Goal: Check status

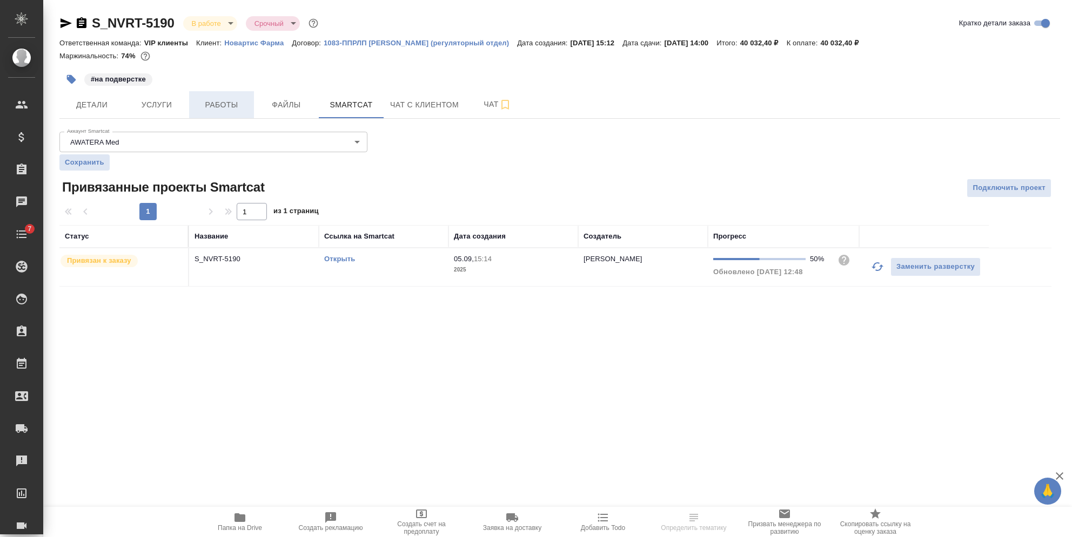
click at [232, 106] on span "Работы" at bounding box center [222, 105] width 52 height 14
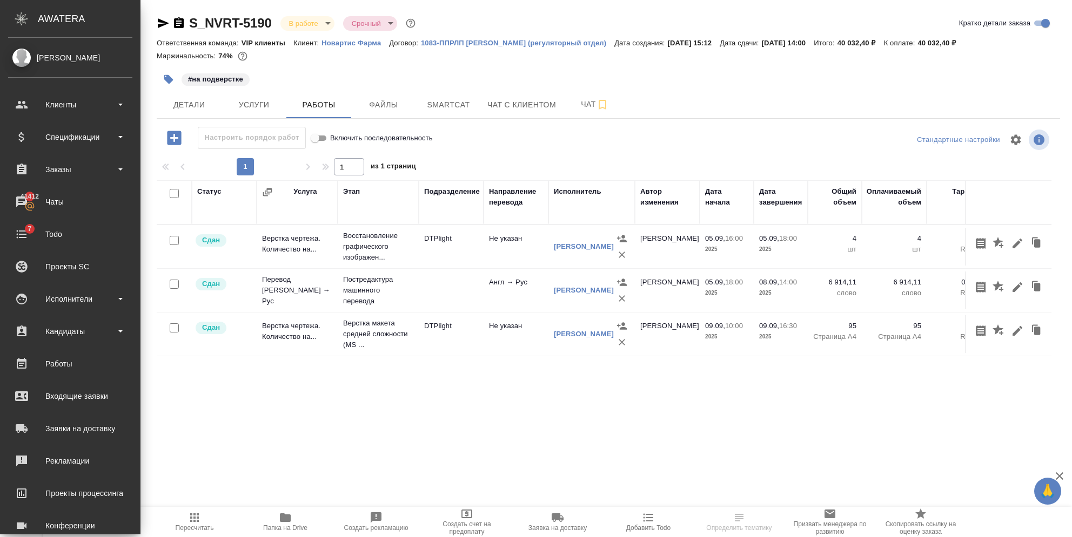
scroll to position [85, 0]
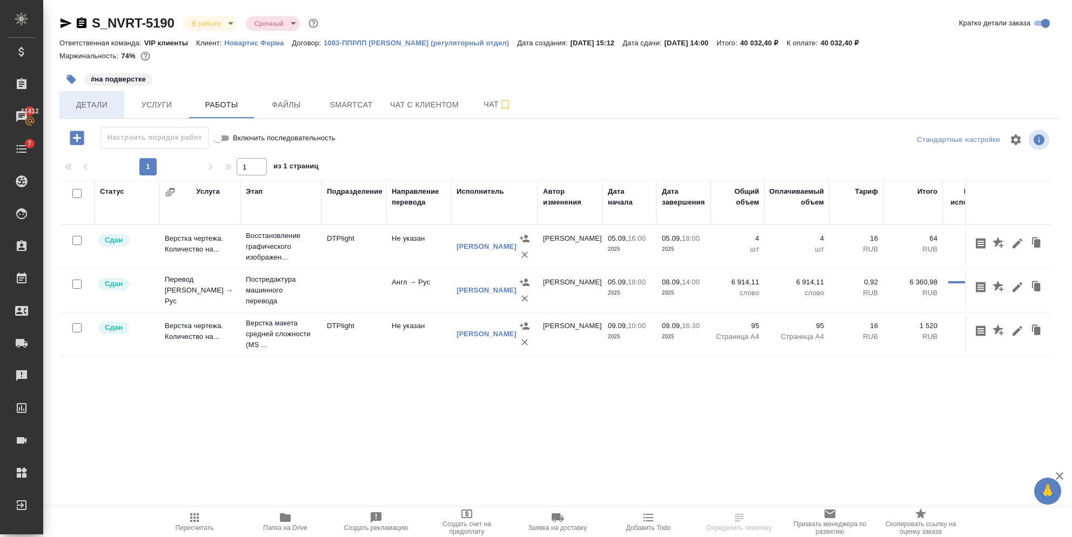
click at [107, 109] on span "Детали" at bounding box center [92, 105] width 52 height 14
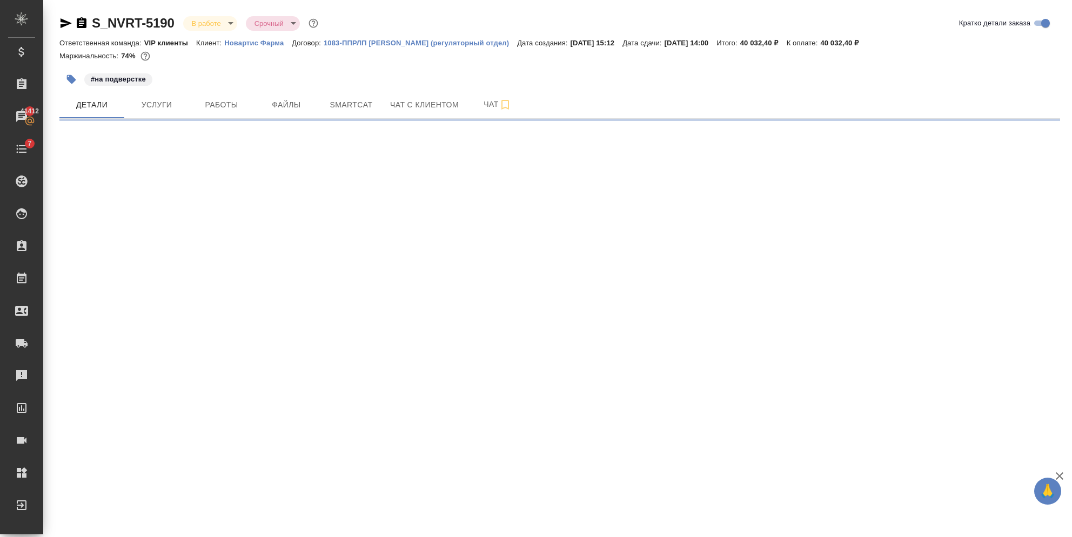
select select "RU"
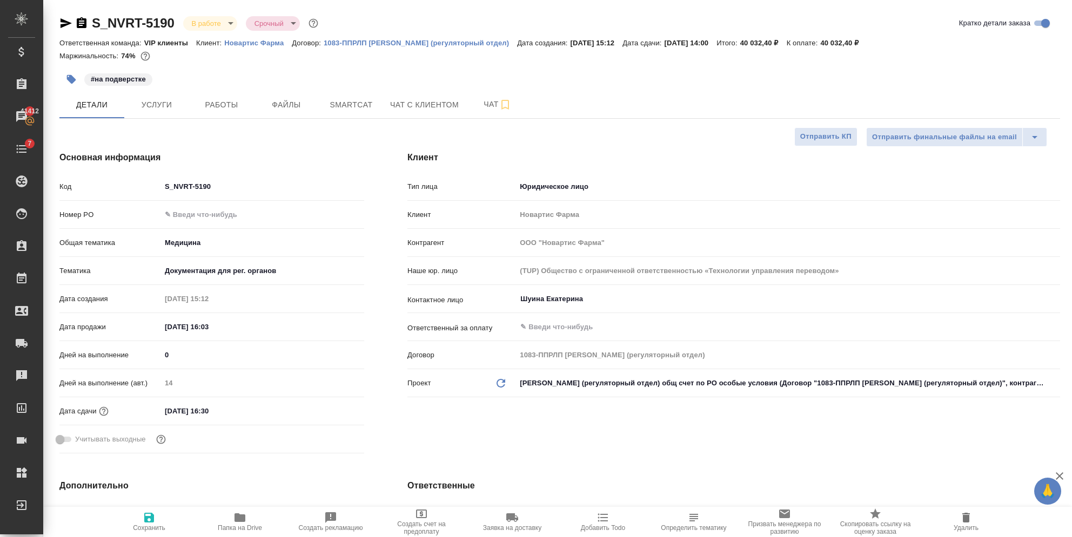
type textarea "x"
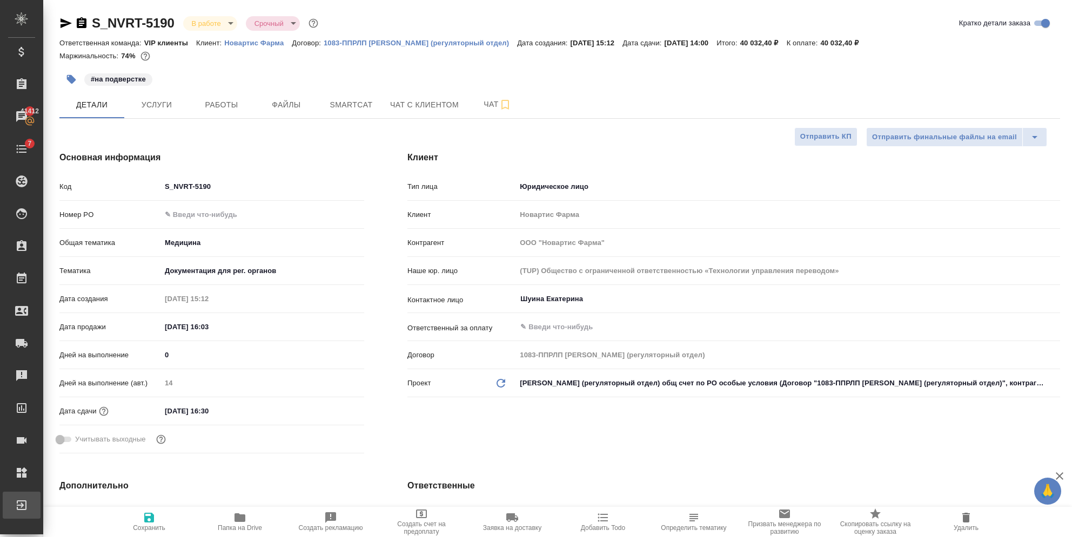
type textarea "x"
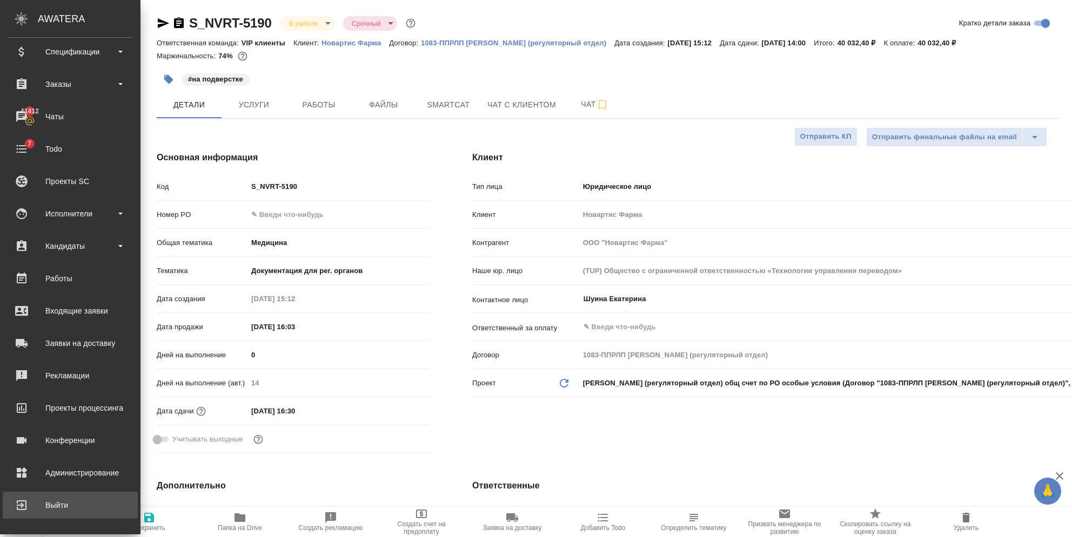
click at [22, 502] on icon at bounding box center [21, 505] width 13 height 13
type textarea "x"
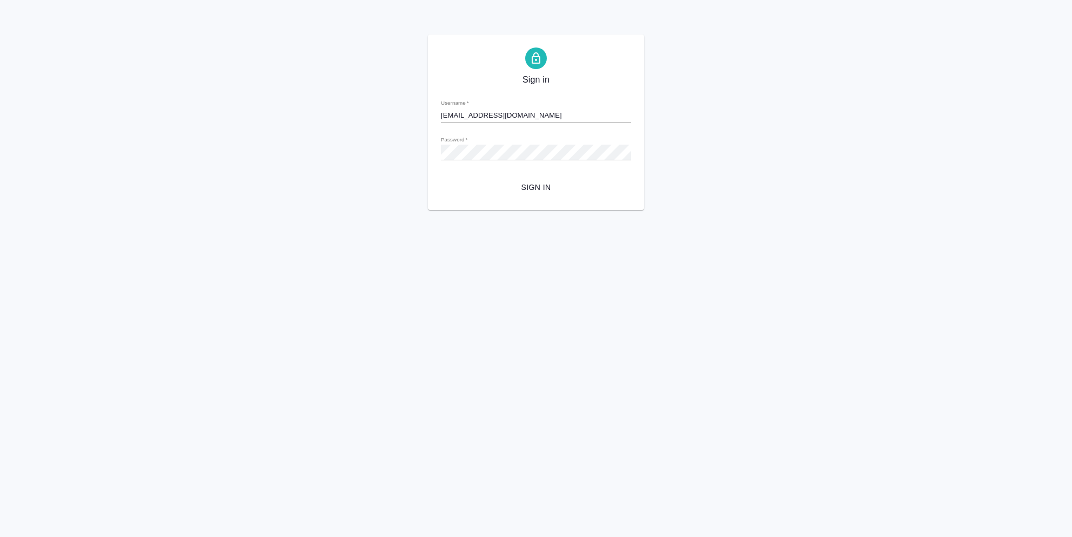
drag, startPoint x: 541, startPoint y: 117, endPoint x: 344, endPoint y: 118, distance: 197.2
click at [344, 118] on div "Sign in Username   * [EMAIL_ADDRESS][DOMAIN_NAME] Password   * urlPath   * / Si…" at bounding box center [536, 123] width 1072 height 176
type input "к"
type input "[EMAIL_ADDRESS][DOMAIN_NAME]"
click at [510, 181] on span "Sign in" at bounding box center [535, 188] width 173 height 14
